Goal: Task Accomplishment & Management: Manage account settings

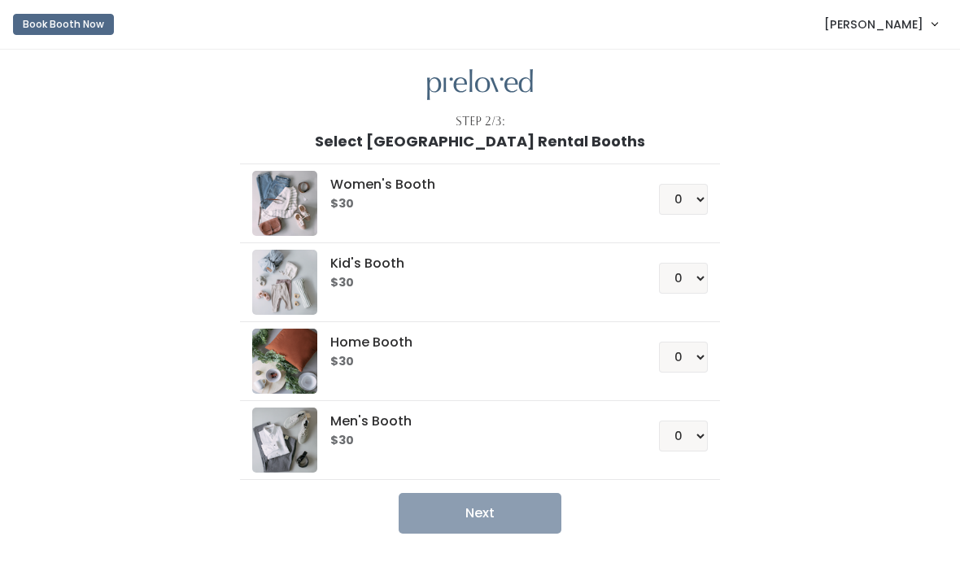
click at [914, 27] on span "[PERSON_NAME]" at bounding box center [873, 24] width 99 height 18
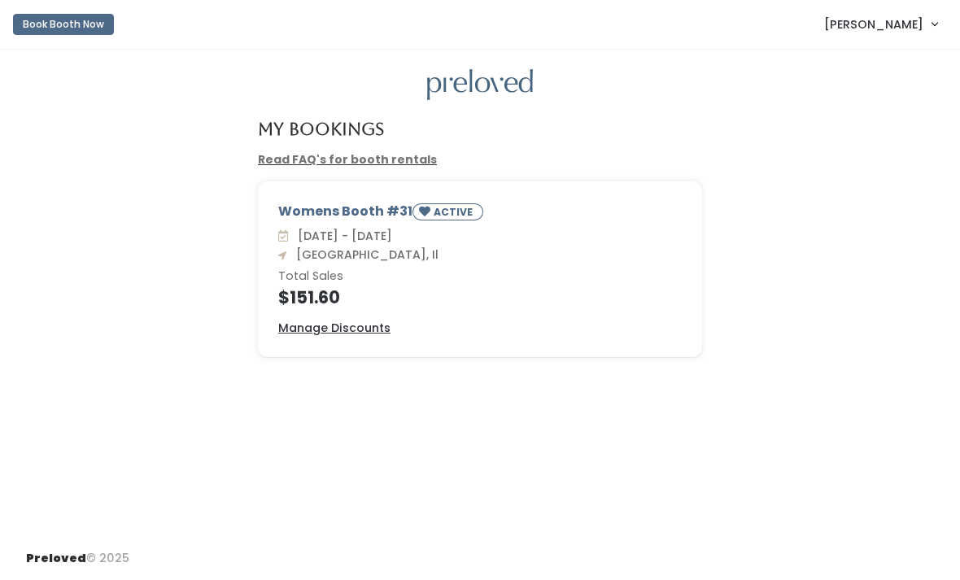
click at [886, 36] on link "[PERSON_NAME]" at bounding box center [881, 24] width 146 height 35
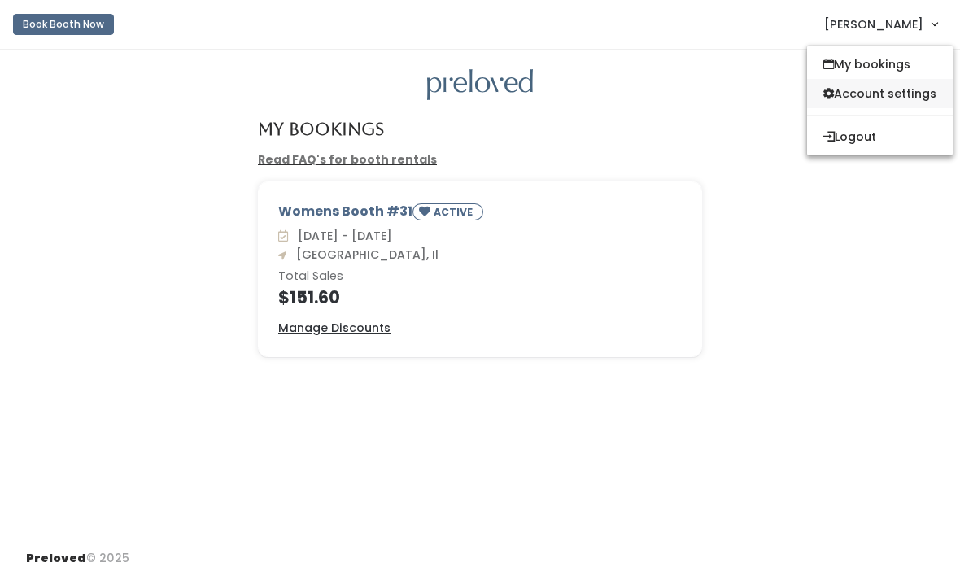
click at [918, 93] on link "Account settings" at bounding box center [880, 93] width 146 height 29
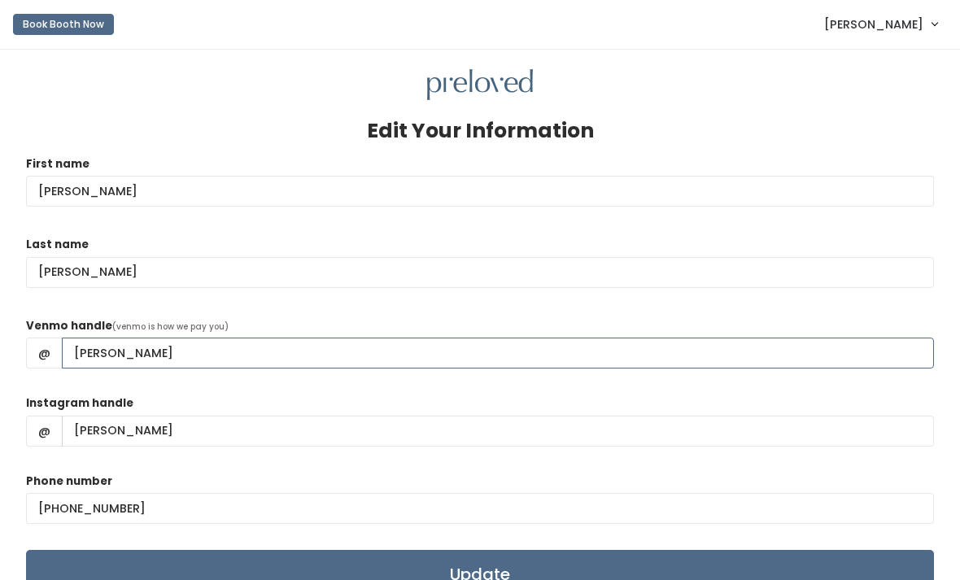
click at [261, 349] on input "julie-gebhardtsmith" at bounding box center [498, 353] width 872 height 31
type input "j"
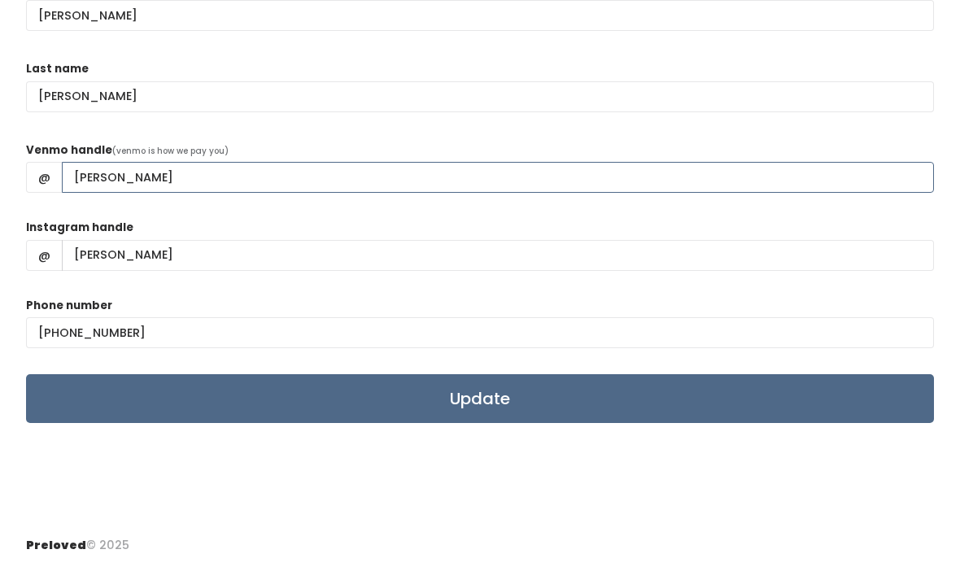
scroll to position [215, 0]
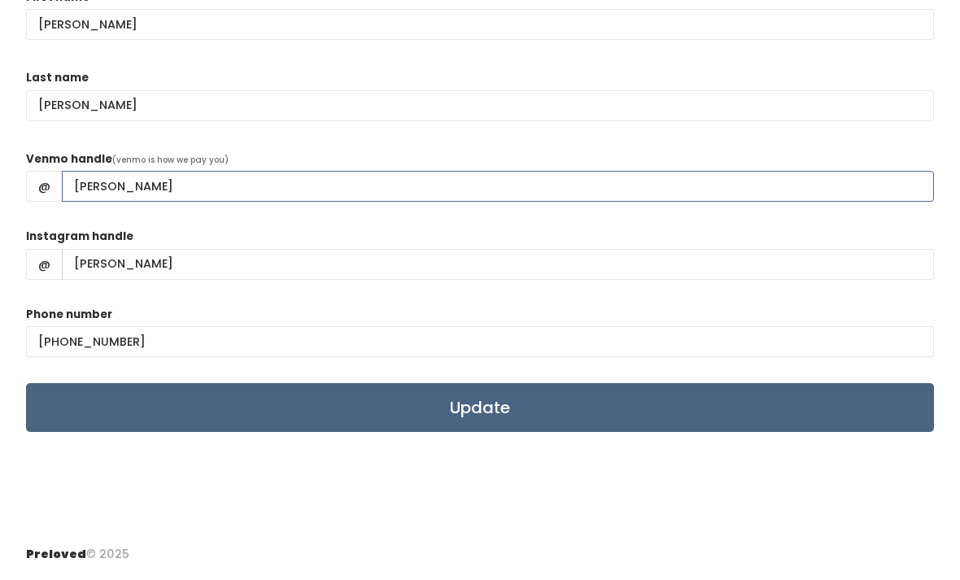
type input "Julie-GebhardtSmith"
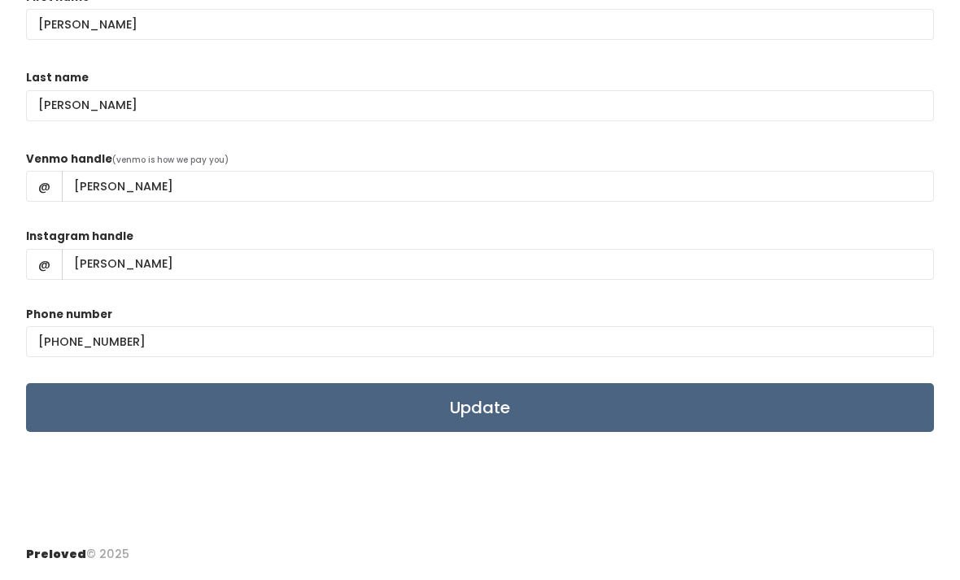
click at [513, 387] on input "Update" at bounding box center [480, 411] width 908 height 49
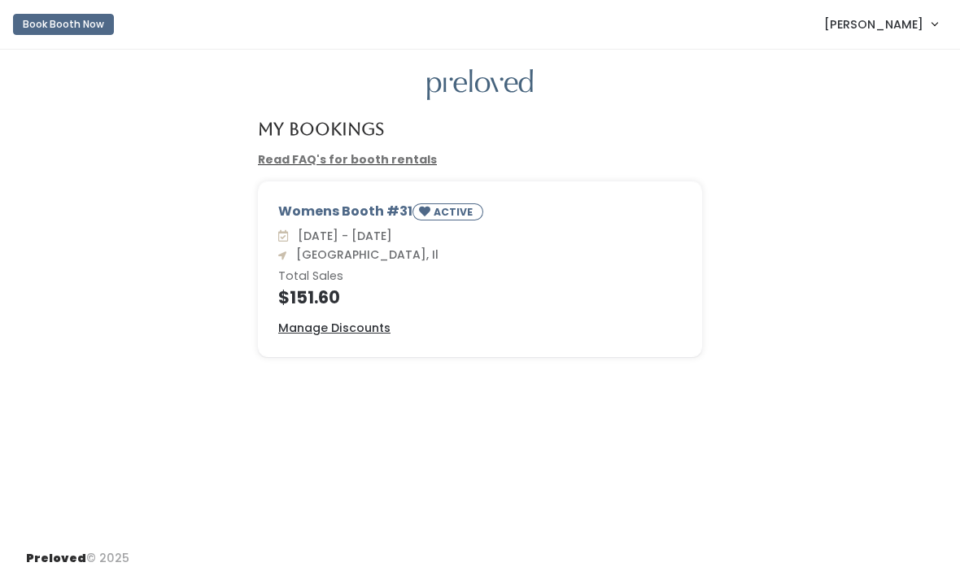
click at [917, 29] on span "[PERSON_NAME]" at bounding box center [873, 24] width 99 height 18
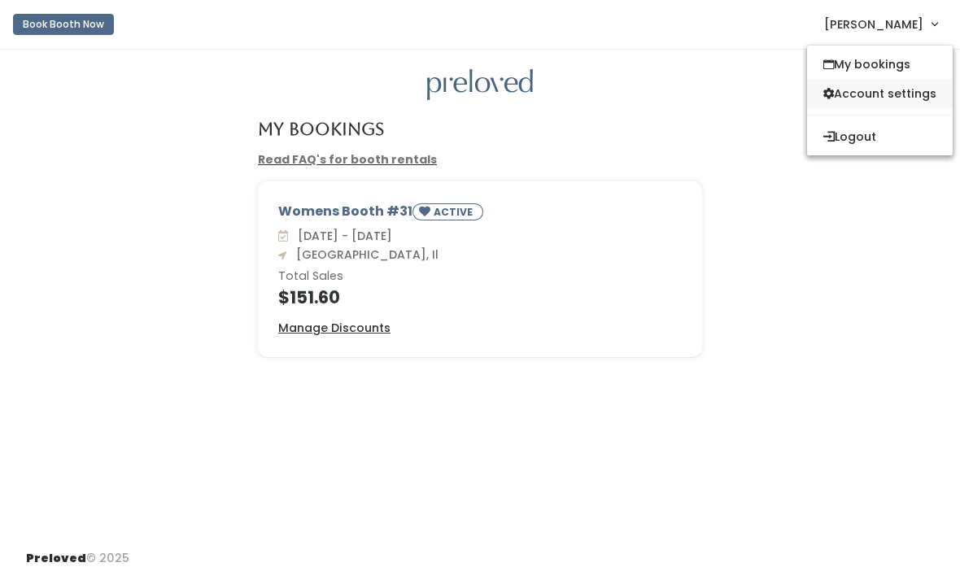
click at [915, 89] on link "Account settings" at bounding box center [880, 93] width 146 height 29
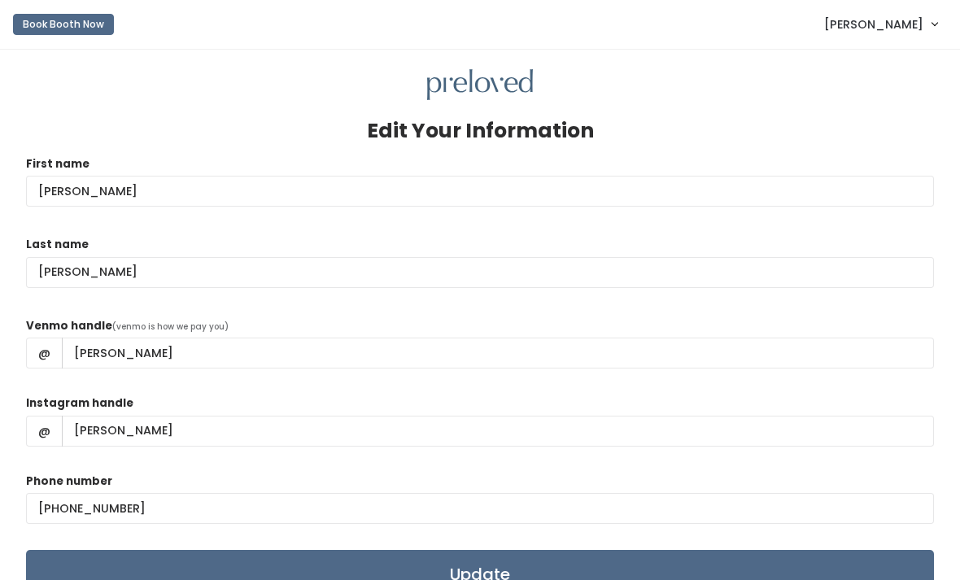
click at [906, 16] on span "[PERSON_NAME]" at bounding box center [873, 24] width 99 height 18
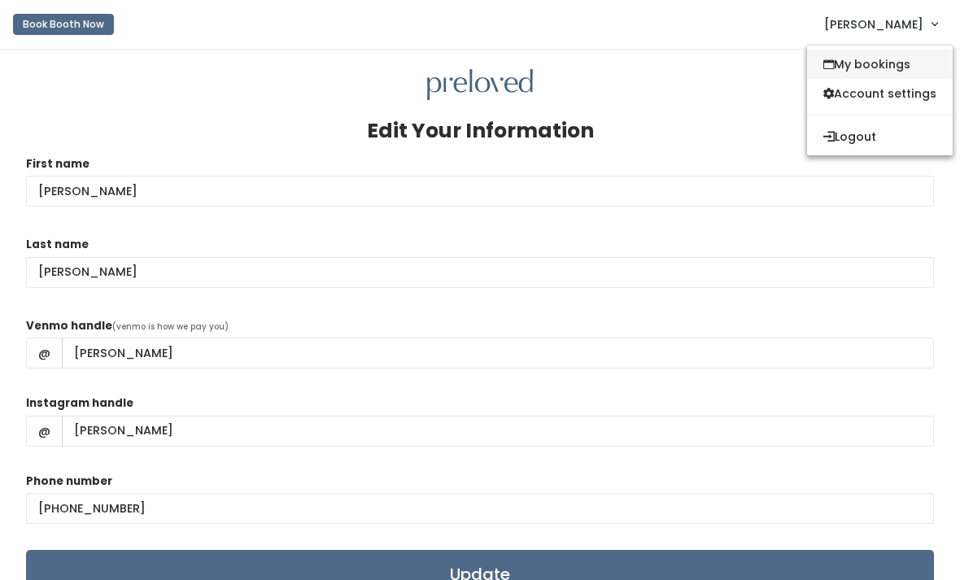
click at [902, 63] on link "My bookings" at bounding box center [880, 64] width 146 height 29
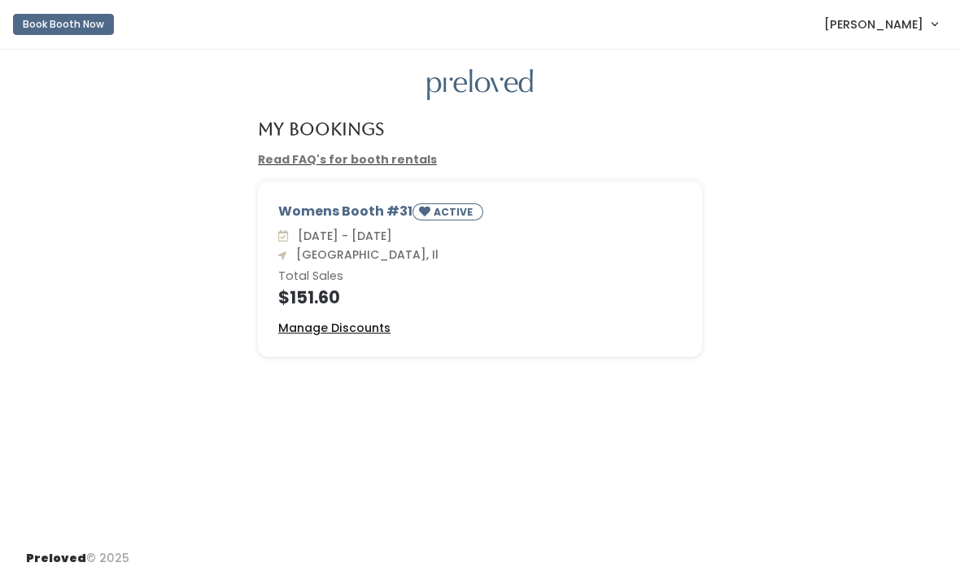
click at [334, 321] on u "Manage Discounts" at bounding box center [334, 328] width 112 height 16
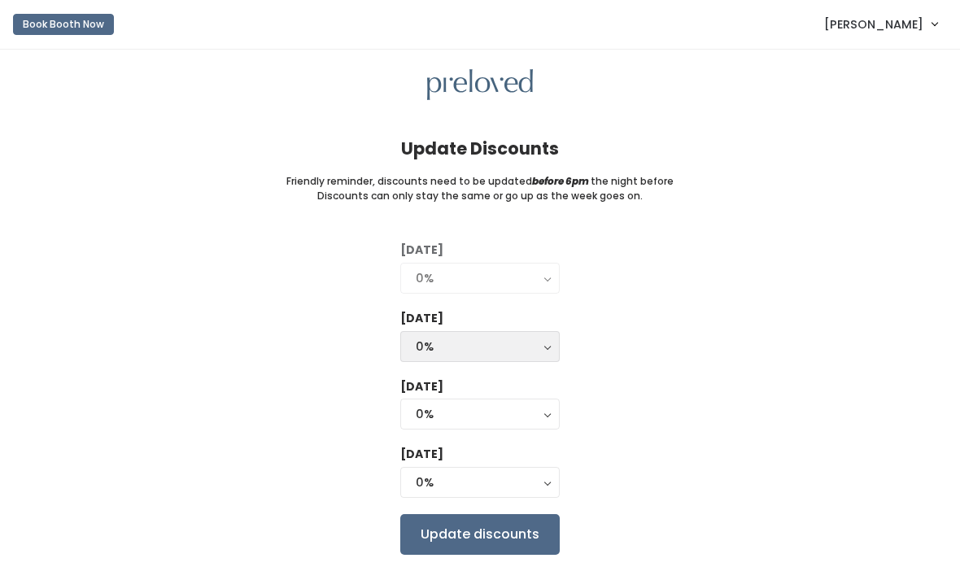
click at [558, 340] on button "0%" at bounding box center [479, 346] width 159 height 31
